Goal: Register for event/course

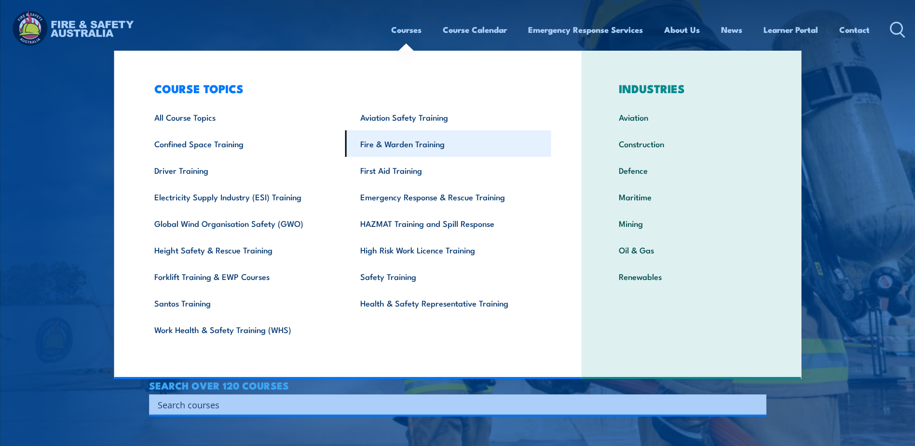
click at [436, 142] on link "Fire & Warden Training" at bounding box center [449, 143] width 206 height 27
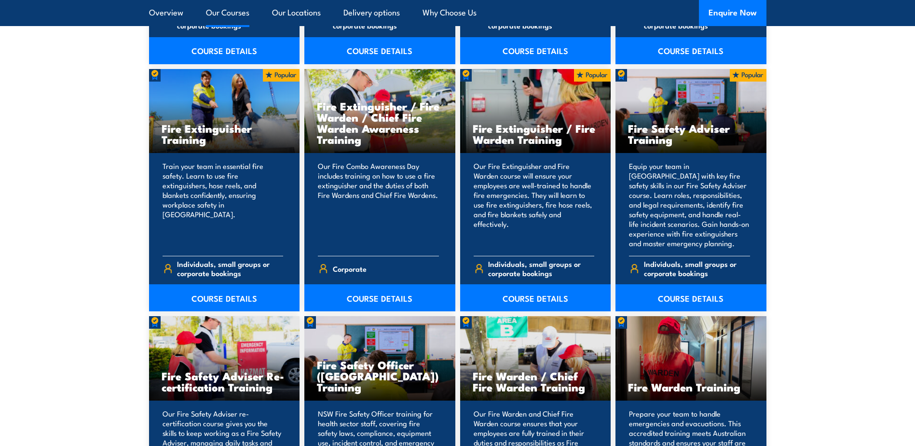
scroll to position [1013, 0]
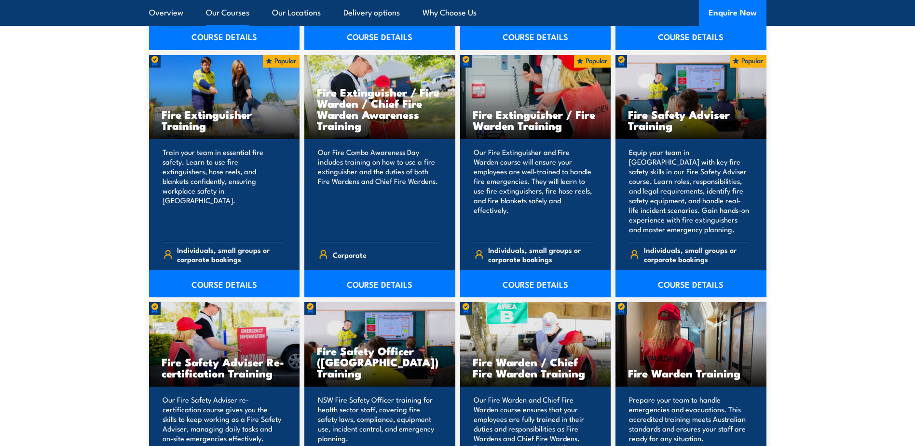
click at [716, 367] on h3 "Fire Warden Training" at bounding box center [691, 372] width 126 height 11
click at [715, 371] on h3 "Fire Warden Training" at bounding box center [691, 372] width 126 height 11
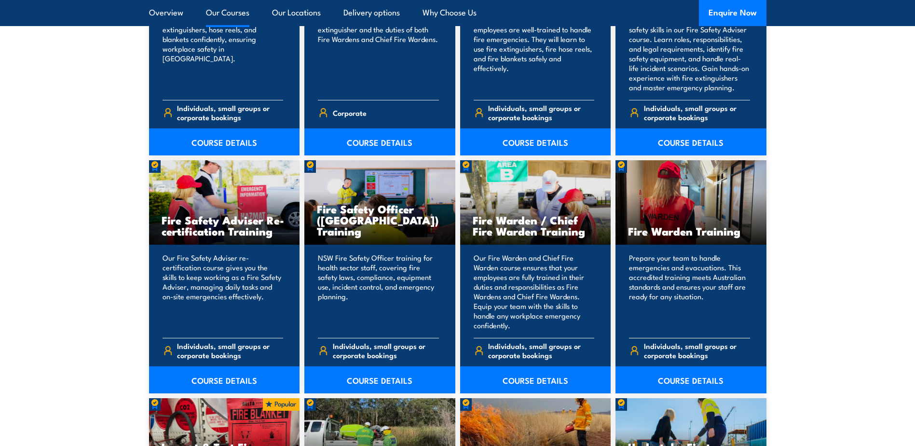
scroll to position [1158, 0]
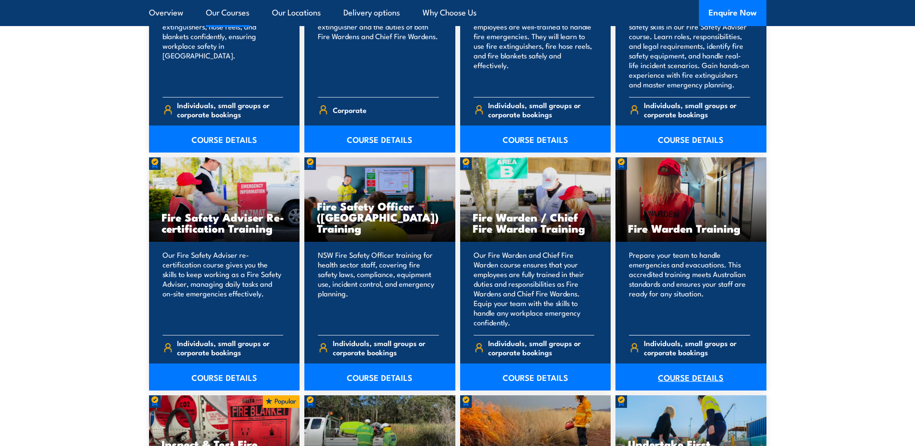
click at [697, 376] on link "COURSE DETAILS" at bounding box center [691, 376] width 151 height 27
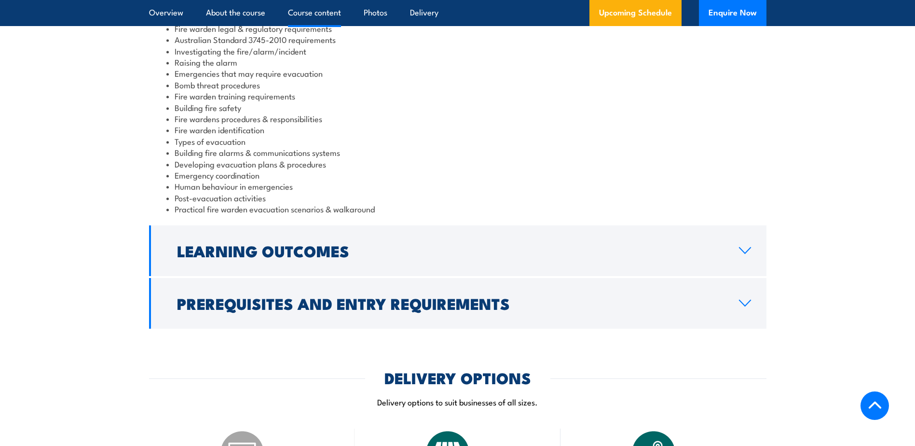
scroll to position [1062, 0]
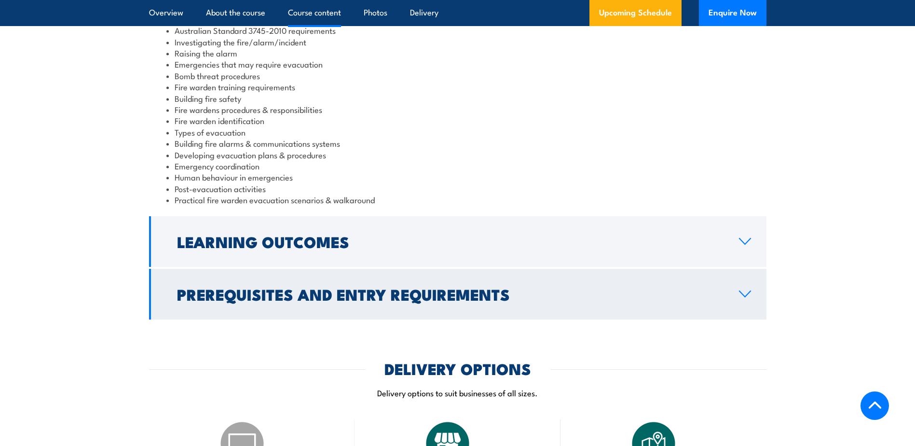
click at [748, 290] on icon at bounding box center [745, 294] width 13 height 8
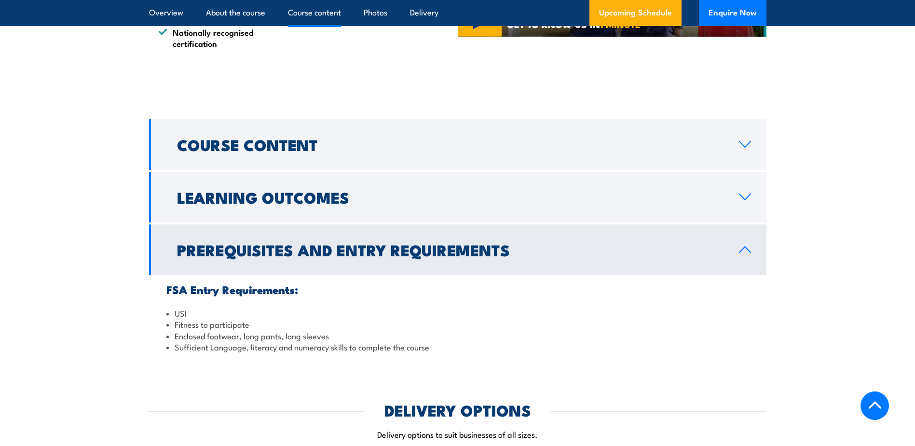
scroll to position [869, 0]
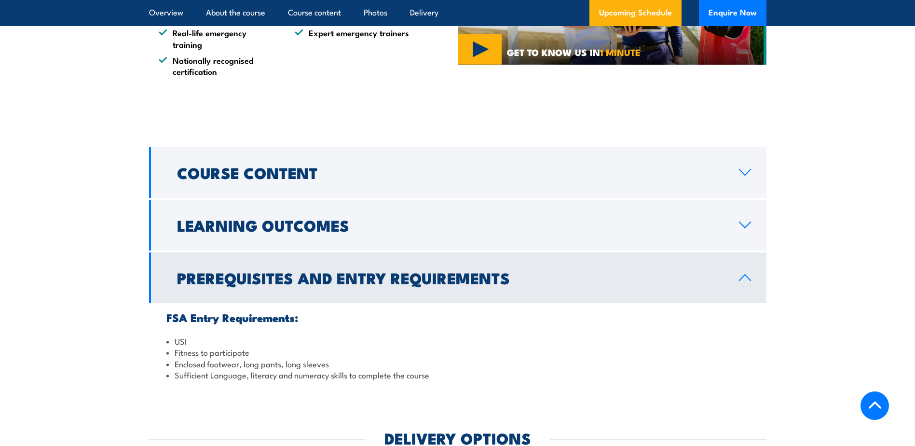
click at [753, 287] on link "Prerequisites and Entry Requirements" at bounding box center [458, 277] width 618 height 51
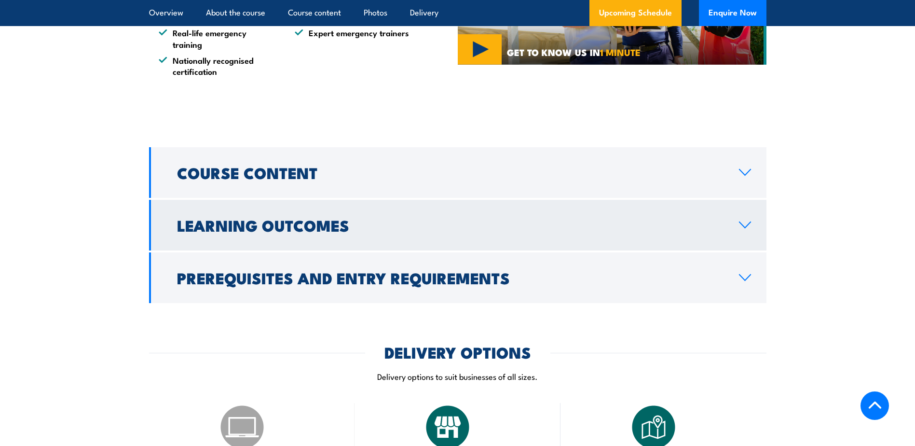
click at [737, 235] on link "Learning Outcomes" at bounding box center [458, 225] width 618 height 51
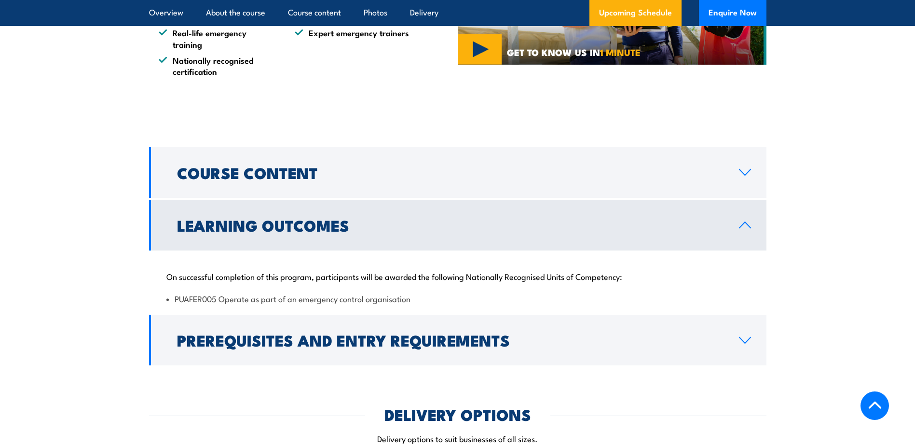
click at [737, 235] on link "Learning Outcomes" at bounding box center [458, 225] width 618 height 51
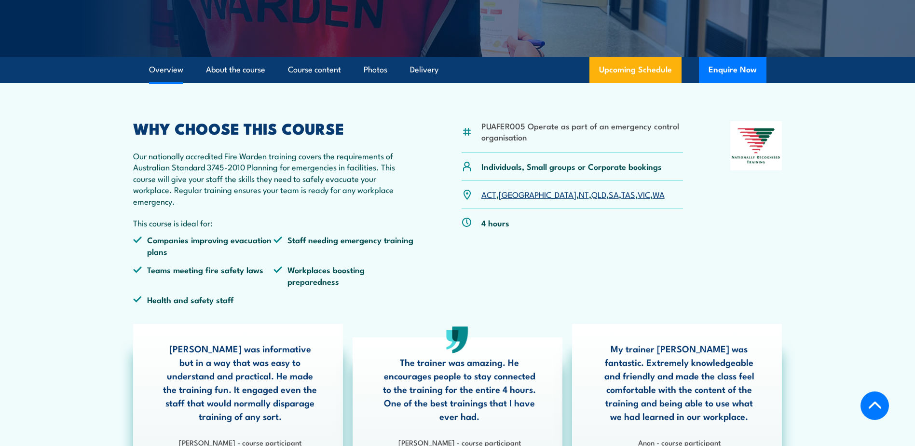
scroll to position [193, 0]
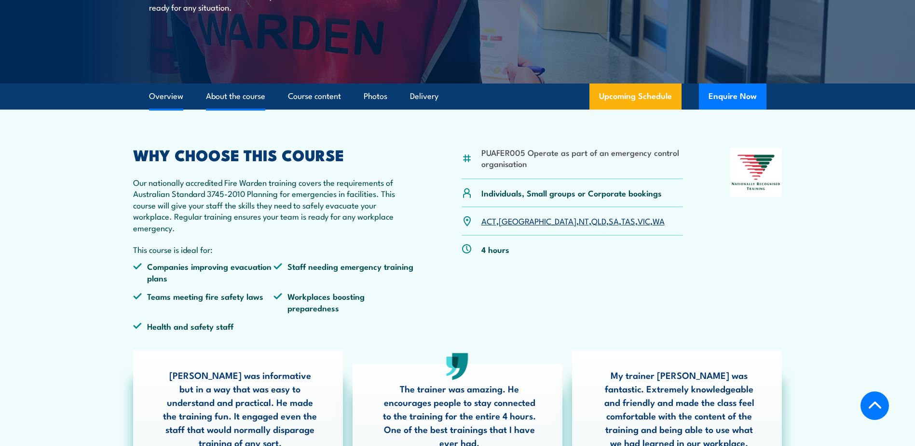
click at [222, 97] on link "About the course" at bounding box center [235, 96] width 59 height 26
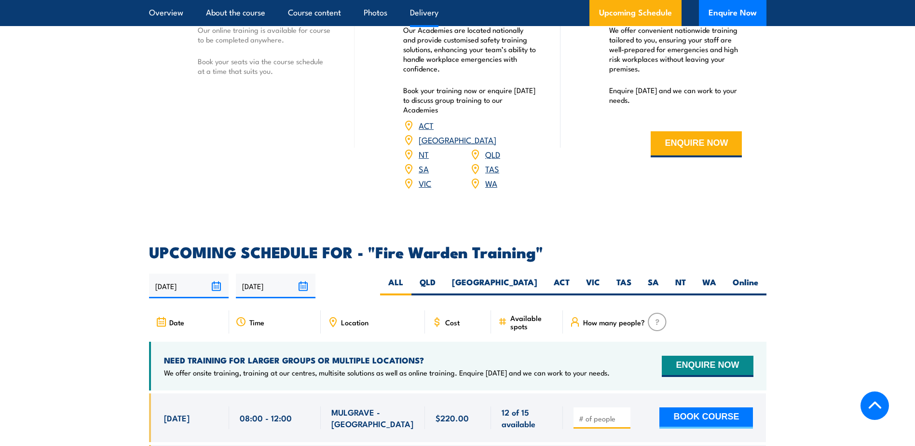
scroll to position [1394, 0]
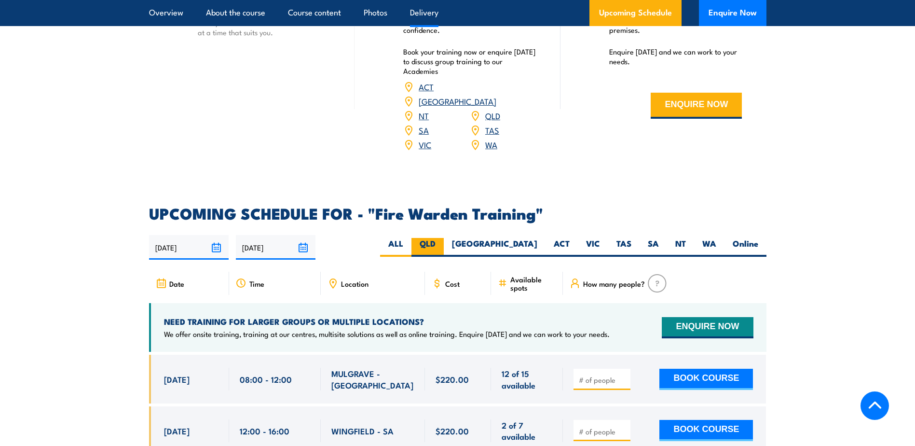
click at [444, 238] on label "QLD" at bounding box center [428, 247] width 32 height 19
click at [442, 238] on input "QLD" at bounding box center [439, 241] width 6 height 6
radio input "true"
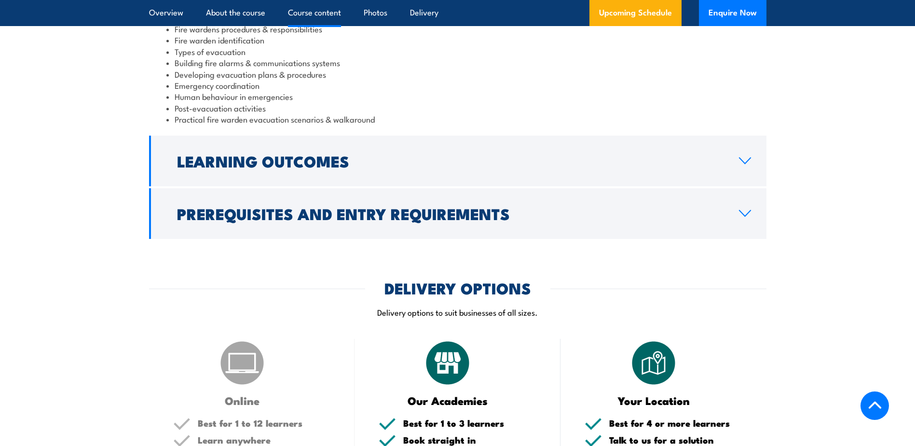
scroll to position [1119, 0]
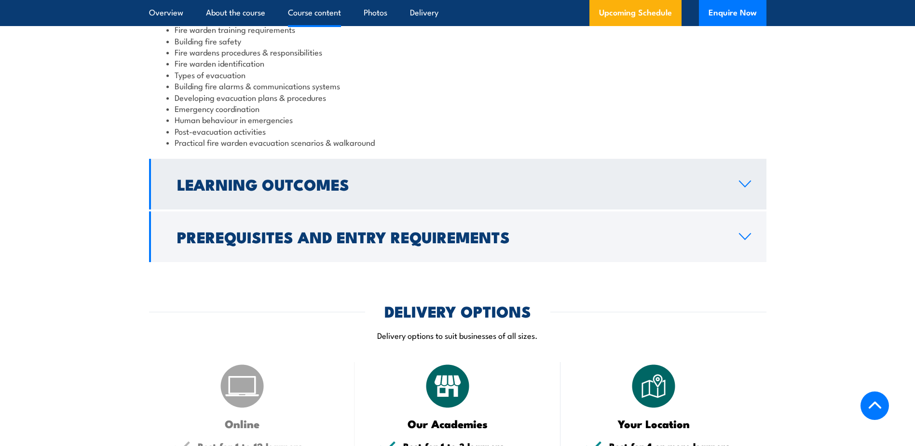
click at [735, 184] on link "Learning Outcomes" at bounding box center [458, 184] width 618 height 51
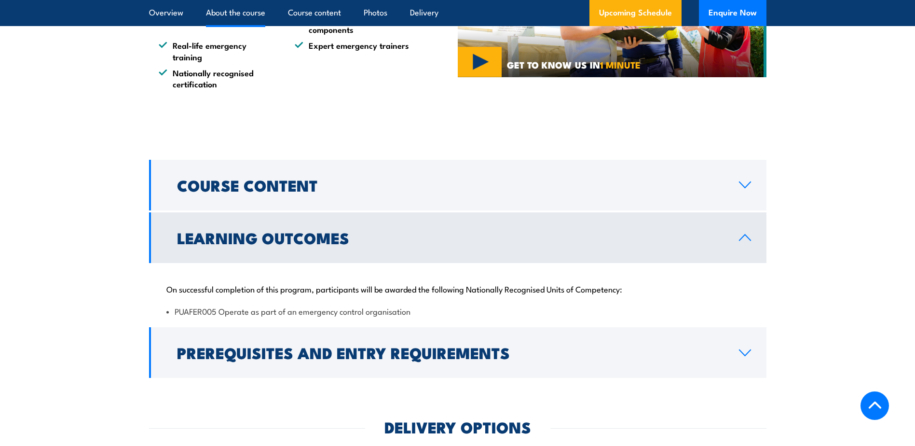
scroll to position [846, 0]
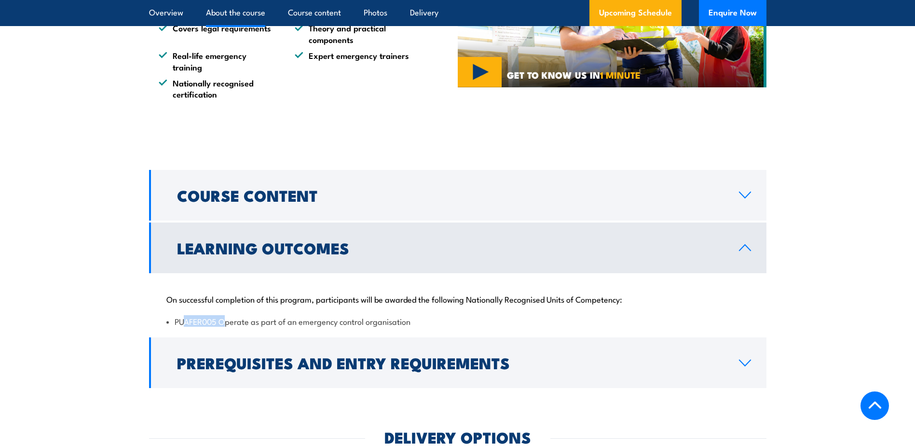
drag, startPoint x: 188, startPoint y: 321, endPoint x: 224, endPoint y: 321, distance: 36.7
click at [224, 321] on li "PUAFER005 Operate as part of an emergency control organisation" at bounding box center [457, 321] width 583 height 11
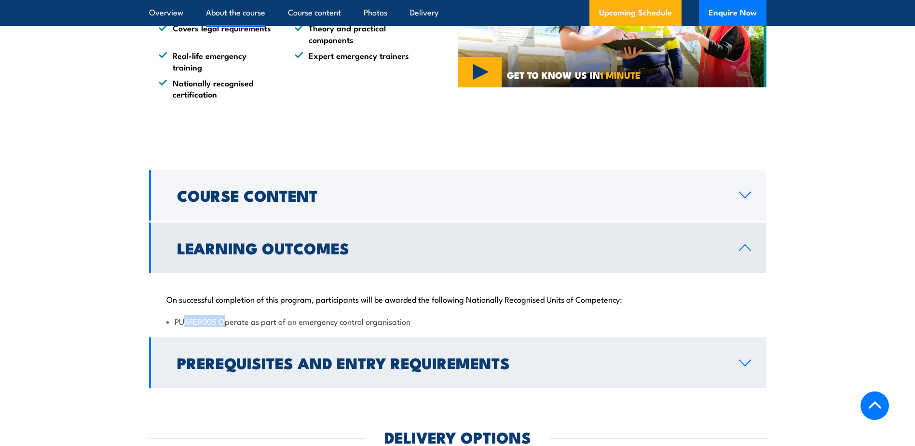
click at [463, 337] on link "Prerequisites and Entry Requirements" at bounding box center [458, 362] width 618 height 51
